Goal: Task Accomplishment & Management: Use online tool/utility

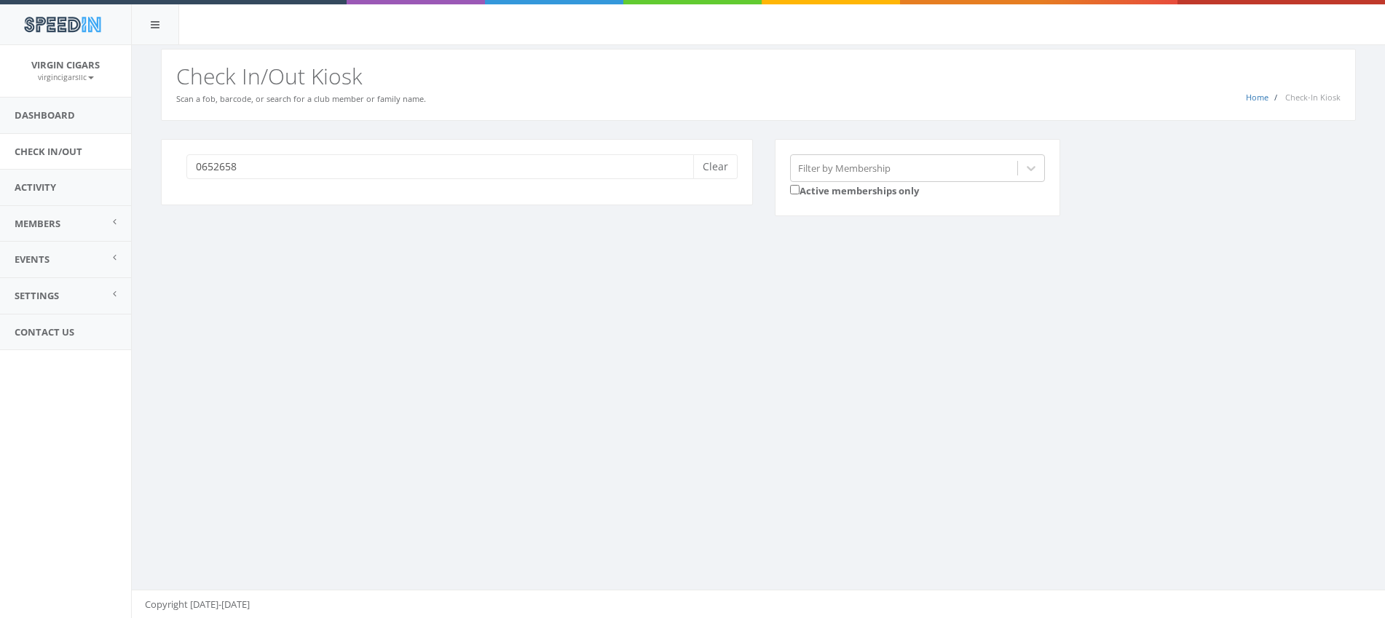
type input "06526588"
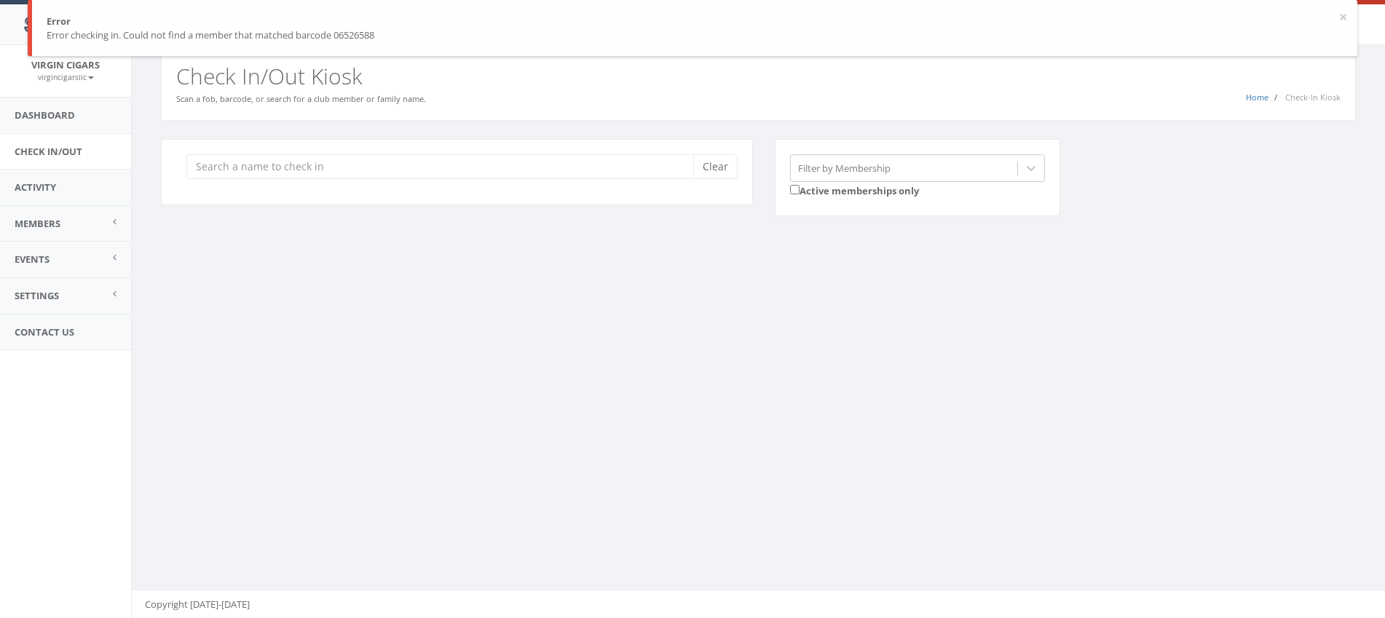
click at [268, 171] on input "search" at bounding box center [445, 166] width 518 height 25
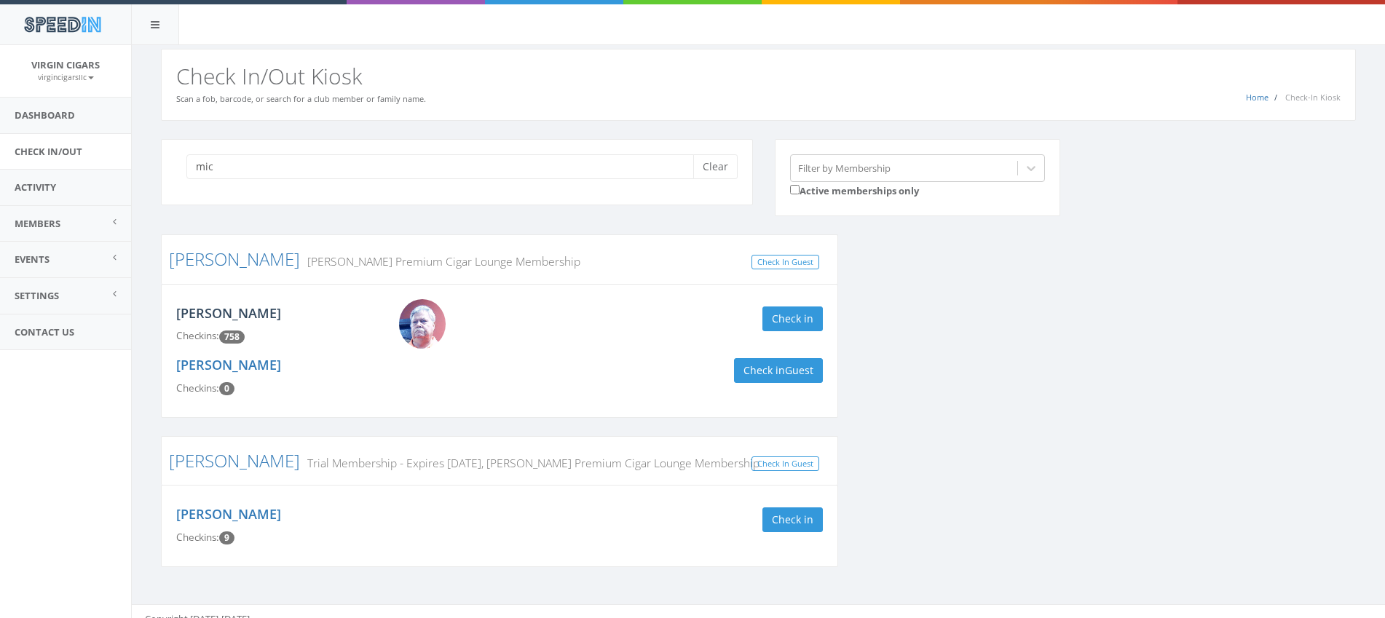
type input "mic"
click at [203, 309] on link "[PERSON_NAME]" at bounding box center [228, 312] width 105 height 17
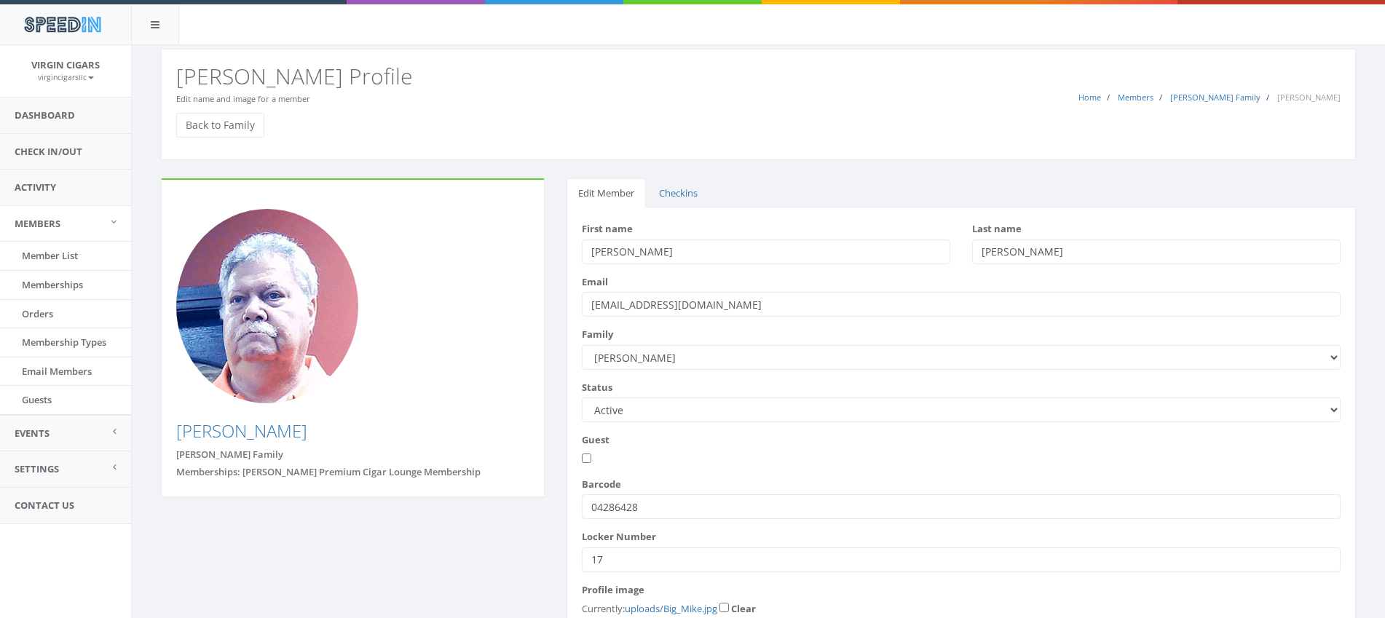
drag, startPoint x: 645, startPoint y: 507, endPoint x: 574, endPoint y: 503, distance: 70.7
click at [574, 503] on div "First name Michael Last name Krohn Email tracks1@aol.com Family" at bounding box center [960, 452] width 789 height 491
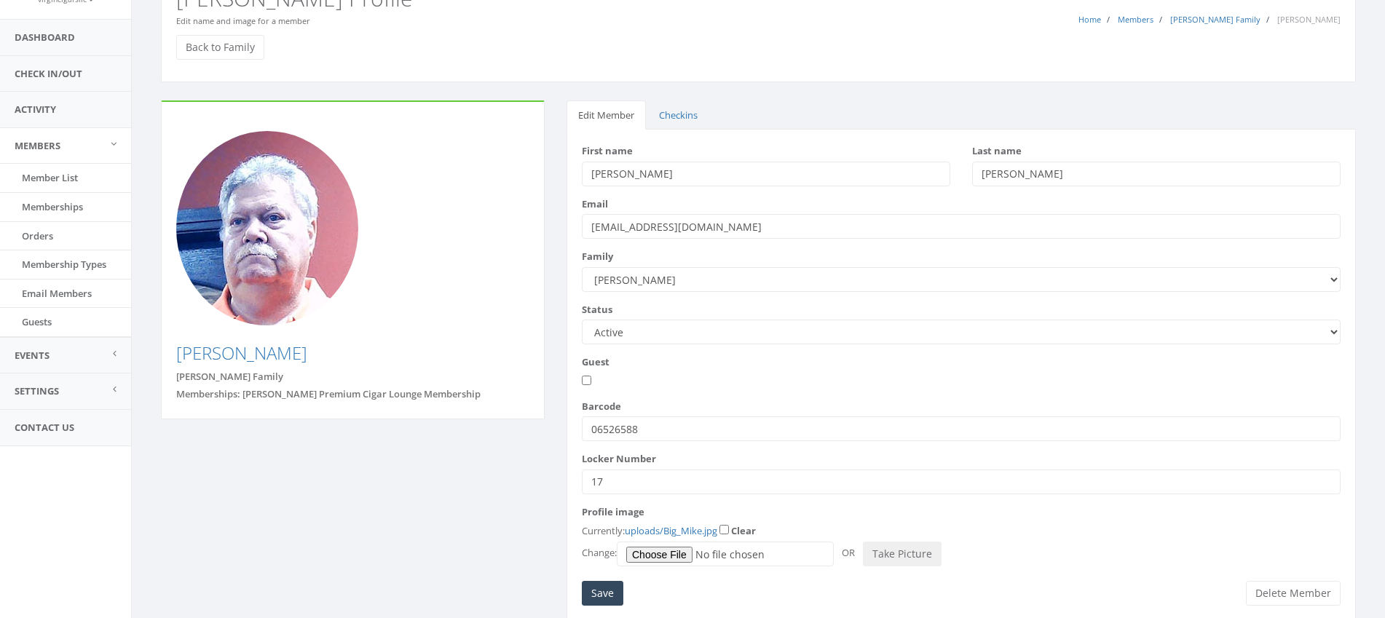
scroll to position [128, 0]
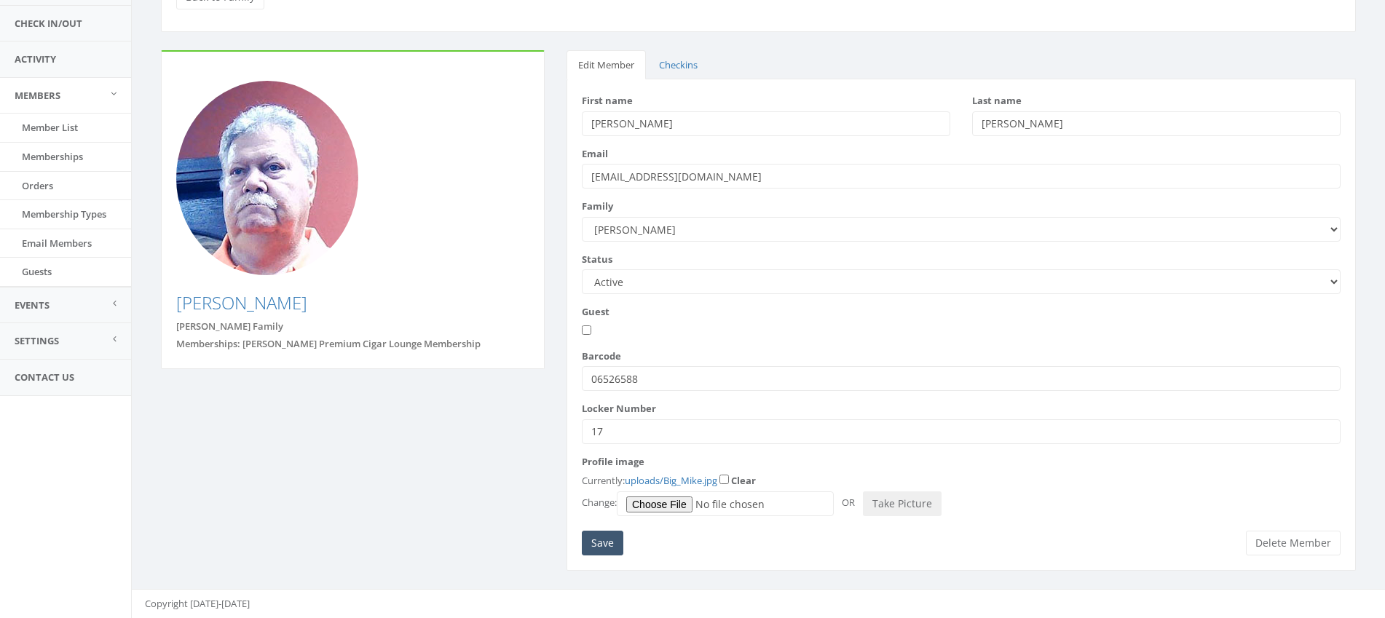
type input "06526588"
click at [595, 539] on input "Save" at bounding box center [602, 543] width 41 height 25
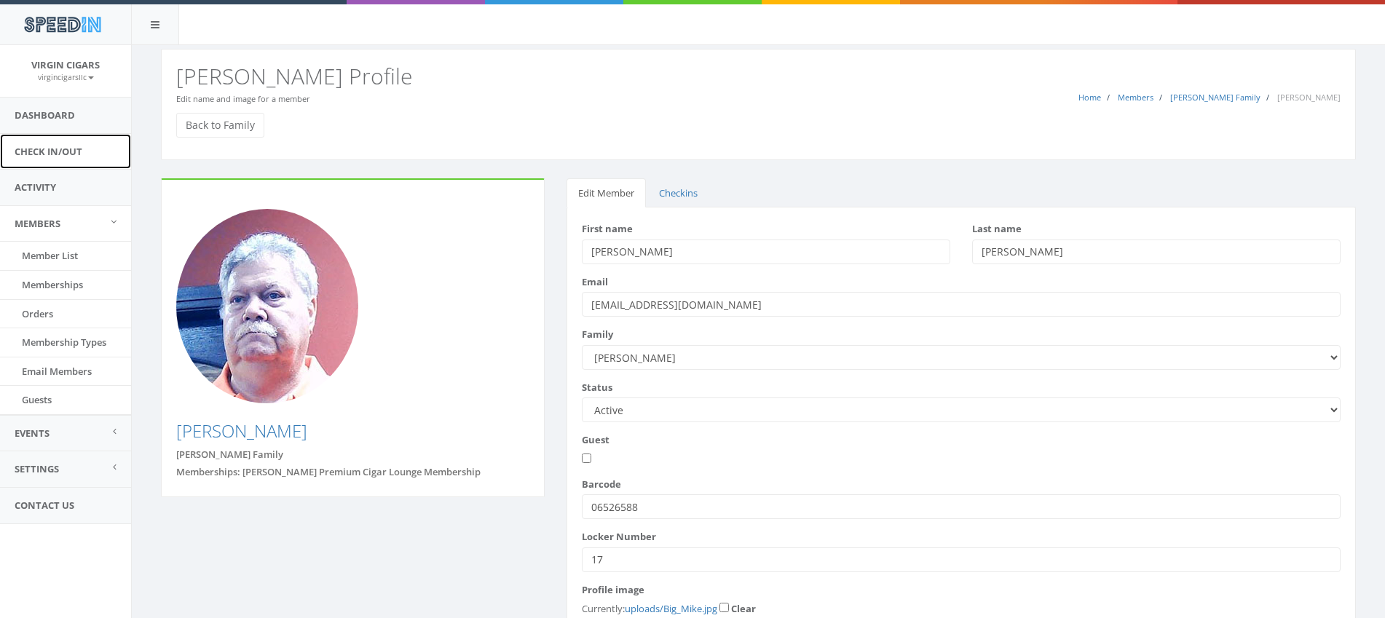
click at [69, 155] on link "Check In/Out" at bounding box center [65, 152] width 131 height 36
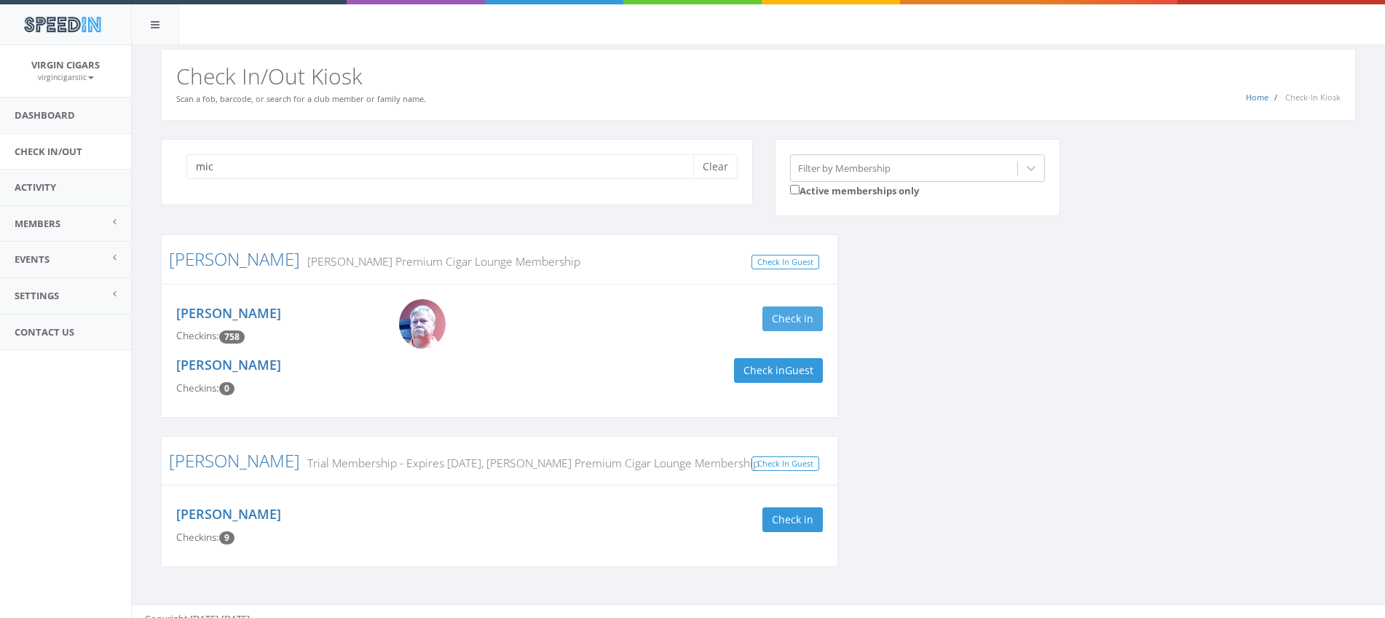
type input "mic"
click at [820, 320] on button "Check in" at bounding box center [792, 318] width 60 height 25
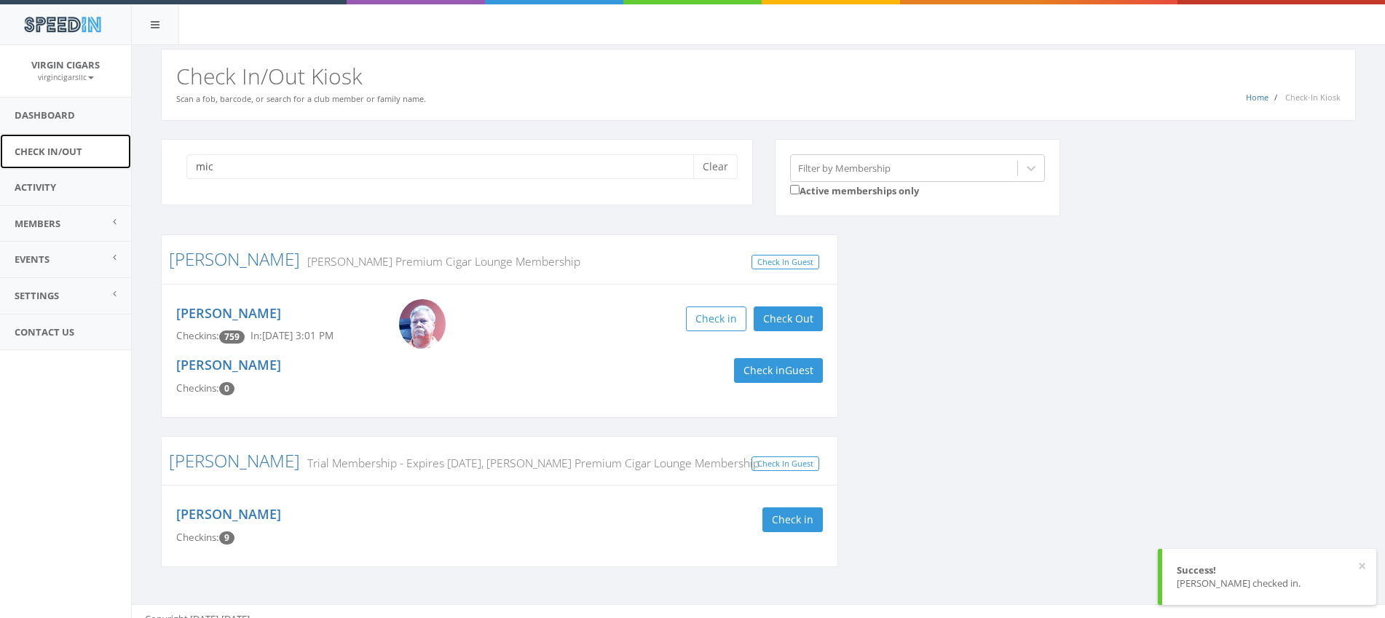
click at [58, 152] on link "Check In/Out" at bounding box center [65, 152] width 131 height 36
